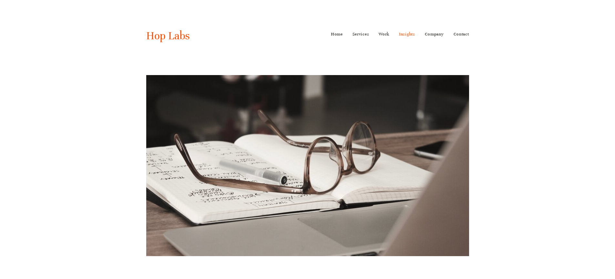
scroll to position [2376, 0]
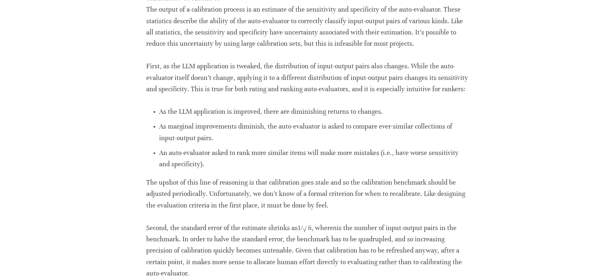
scroll to position [1879, 0]
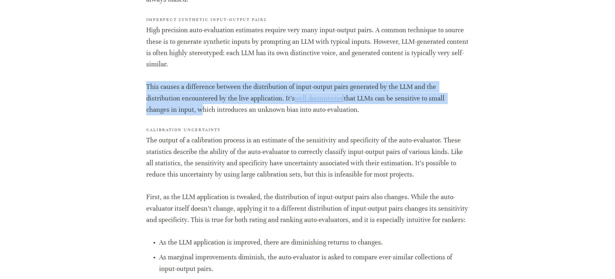
drag, startPoint x: 494, startPoint y: 68, endPoint x: 485, endPoint y: 94, distance: 26.7
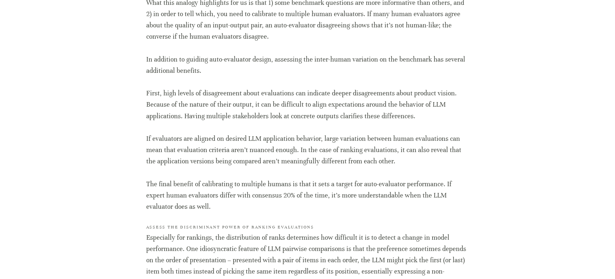
scroll to position [1331, 0]
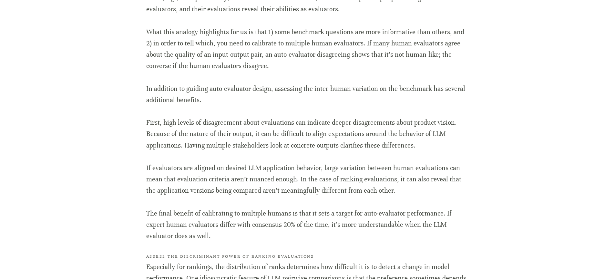
click at [490, 82] on div "Home Services ML/AI Research ML/AI Engineering ML/AI Operations ML/AI Strategy …" at bounding box center [307, 8] width 381 height 2678
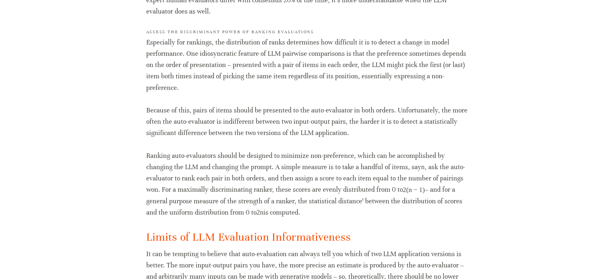
scroll to position [1556, 0]
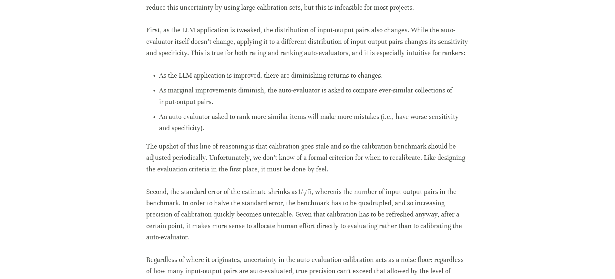
scroll to position [2047, 0]
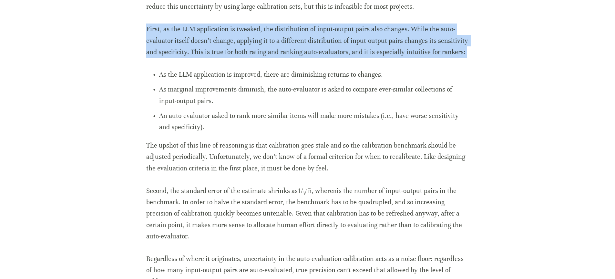
drag, startPoint x: 142, startPoint y: 19, endPoint x: 485, endPoint y: 46, distance: 344.3
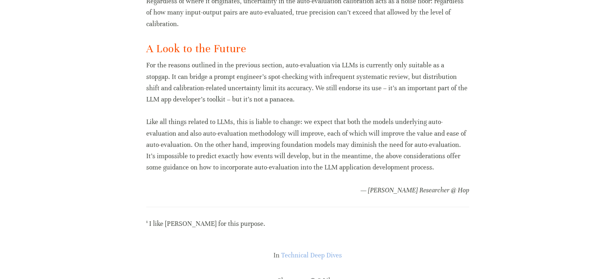
scroll to position [2318, 0]
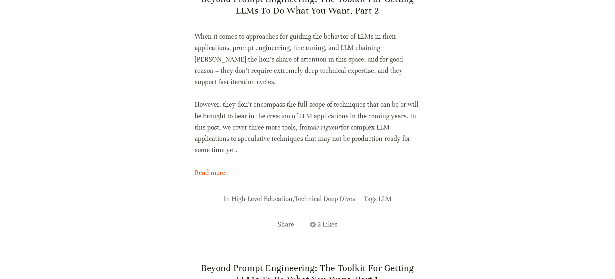
scroll to position [357, 0]
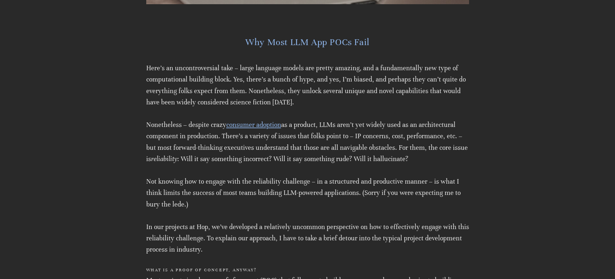
scroll to position [386, 0]
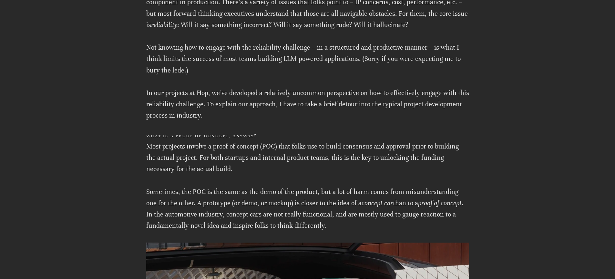
click at [215, 118] on p "In our projects at Hop, we’ve developed a relatively uncommon perspective on ho…" at bounding box center [307, 104] width 323 height 34
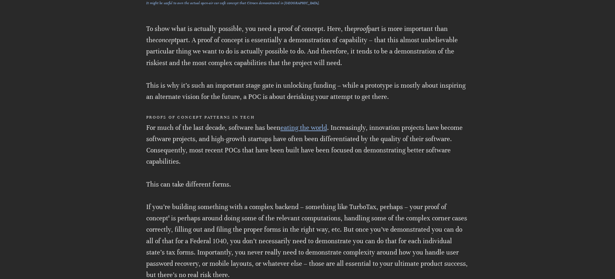
scroll to position [1476, 0]
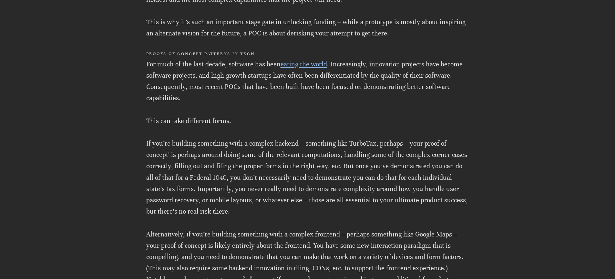
click at [301, 115] on p "This can take different forms." at bounding box center [307, 120] width 323 height 11
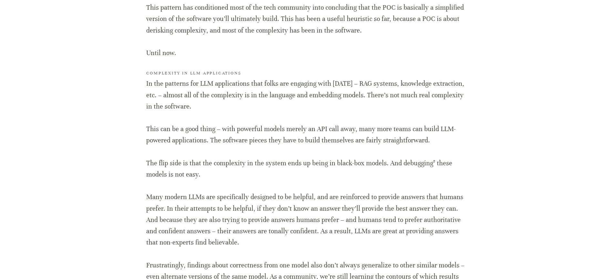
scroll to position [2133, 0]
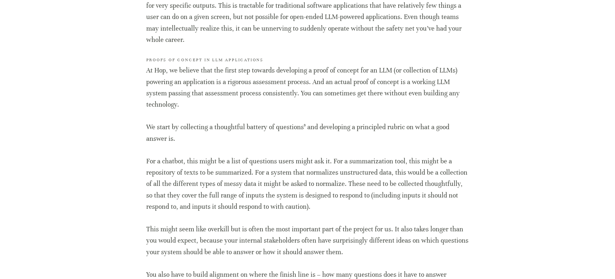
click at [189, 102] on p "At Hop, we believe that the first step towards developing a proof of concept fo…" at bounding box center [307, 87] width 323 height 45
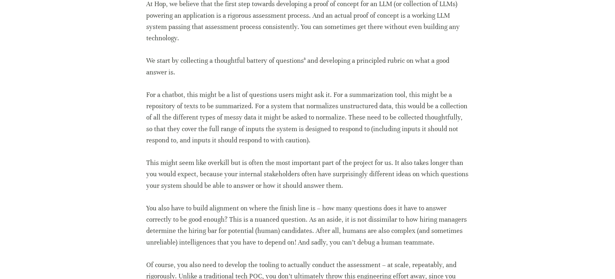
scroll to position [2201, 0]
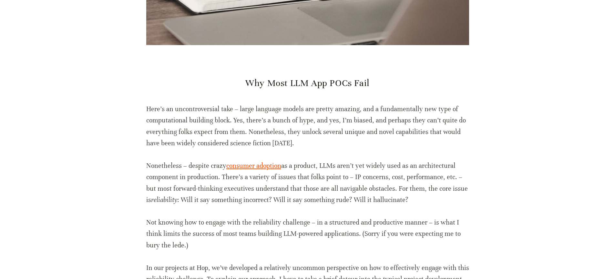
scroll to position [276, 0]
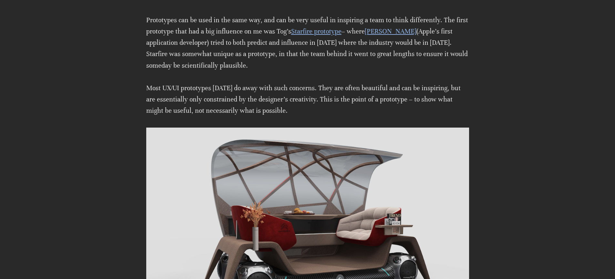
scroll to position [1085, 0]
click at [187, 32] on p "Prototypes can be used in the same way, and can be very useful in inspiring a t…" at bounding box center [307, 43] width 323 height 57
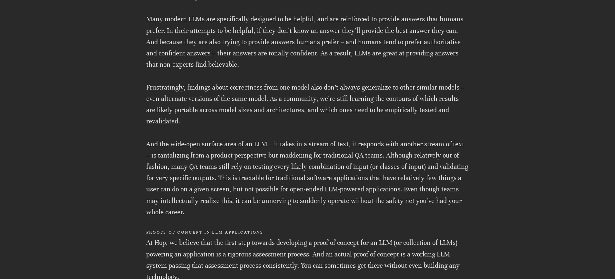
scroll to position [1962, 0]
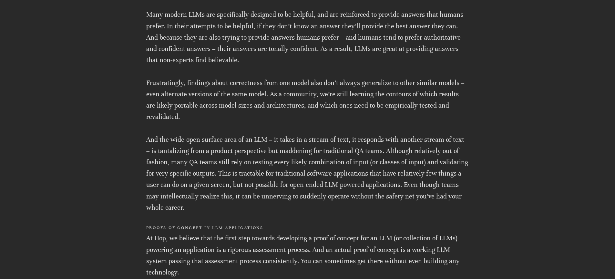
scroll to position [1965, 0]
